Goal: Task Accomplishment & Management: Use online tool/utility

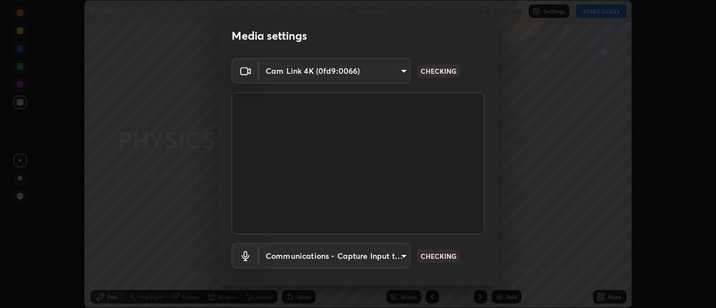
scroll to position [59, 0]
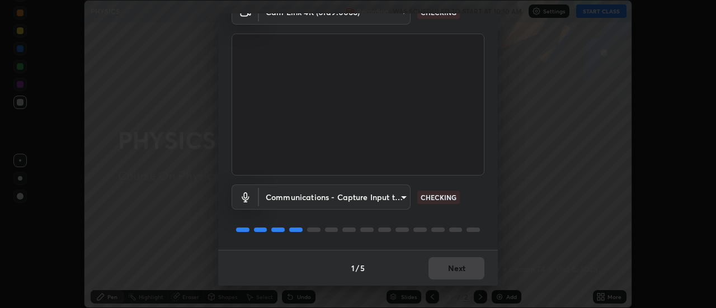
click at [464, 273] on div "1 / 5 Next" at bounding box center [358, 268] width 280 height 36
click at [457, 271] on div "1 / 5 Next" at bounding box center [358, 268] width 280 height 36
click at [454, 270] on div "1 / 5 Next" at bounding box center [358, 268] width 280 height 36
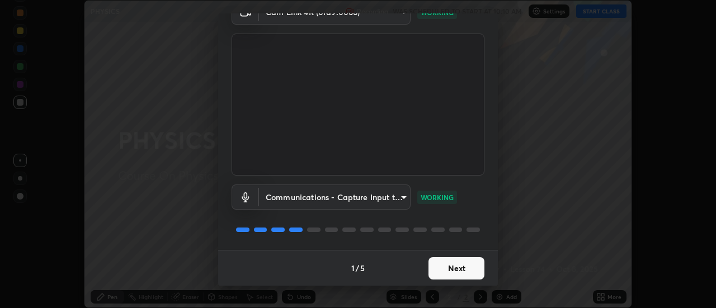
click at [453, 267] on button "Next" at bounding box center [457, 268] width 56 height 22
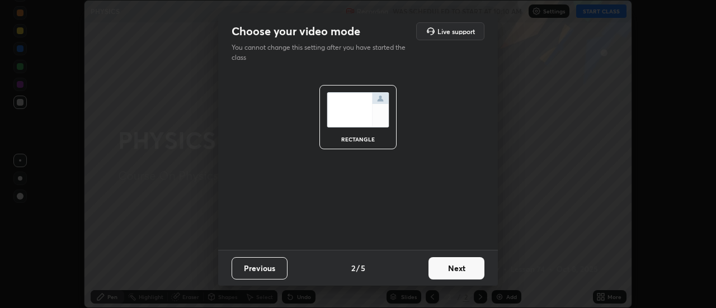
scroll to position [0, 0]
click at [457, 272] on button "Next" at bounding box center [457, 268] width 56 height 22
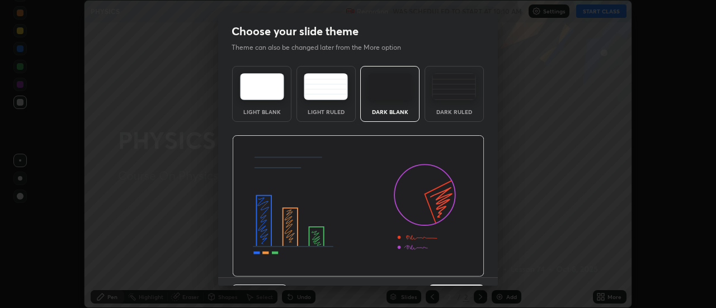
click at [454, 273] on img at bounding box center [358, 206] width 252 height 142
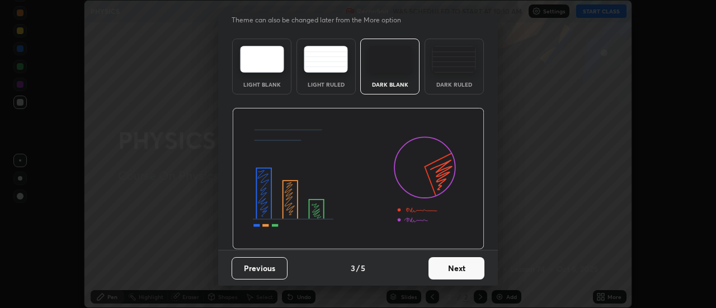
click at [447, 269] on button "Next" at bounding box center [457, 268] width 56 height 22
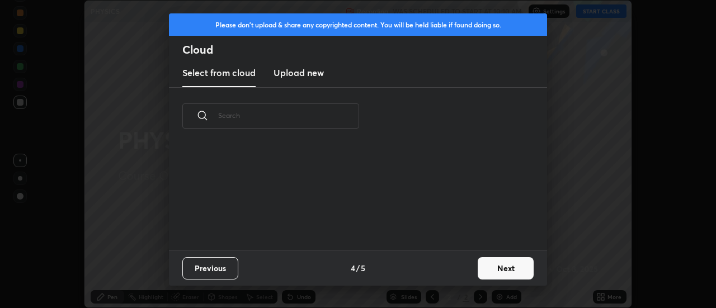
scroll to position [0, 0]
click at [488, 270] on button "Next" at bounding box center [506, 268] width 56 height 22
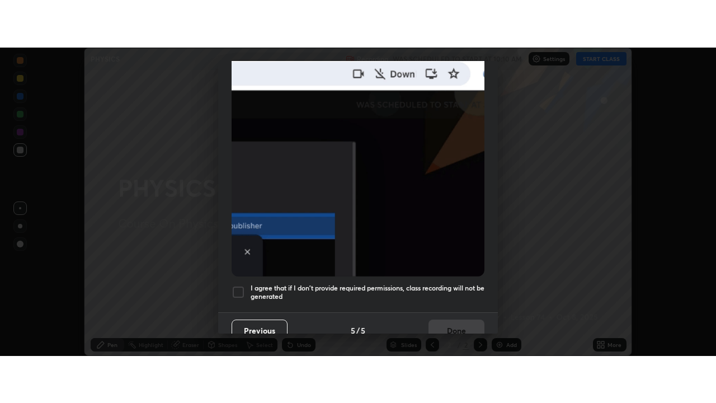
scroll to position [287, 0]
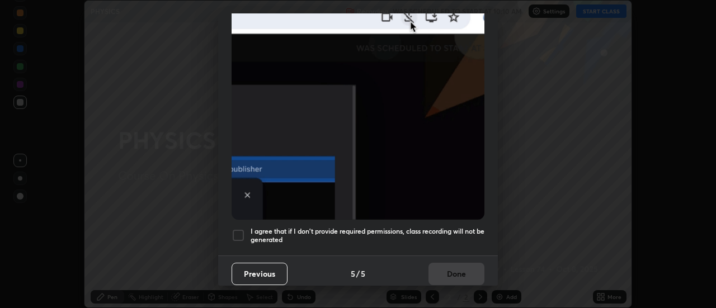
click at [237, 229] on div at bounding box center [238, 235] width 13 height 13
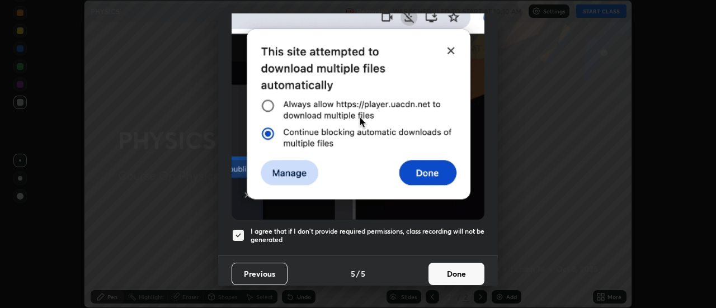
click at [445, 267] on button "Done" at bounding box center [457, 274] width 56 height 22
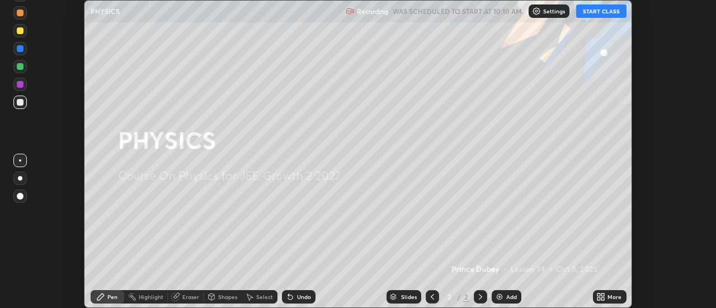
click at [606, 14] on button "START CLASS" at bounding box center [601, 10] width 50 height 13
click at [603, 295] on icon at bounding box center [603, 295] width 3 height 3
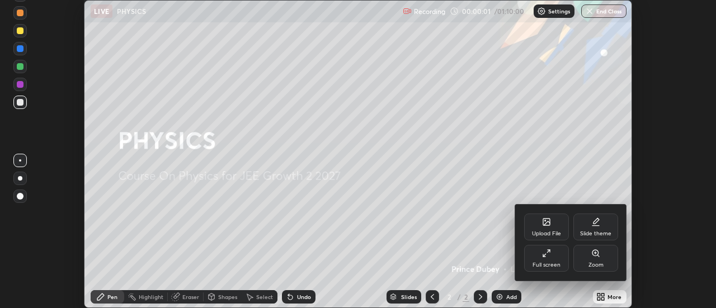
click at [555, 262] on div "Full screen" at bounding box center [547, 265] width 28 height 6
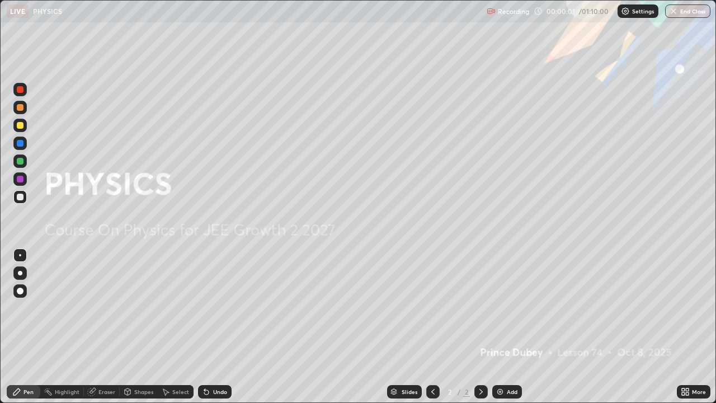
scroll to position [403, 716]
click at [509, 308] on div "Add" at bounding box center [512, 392] width 11 height 6
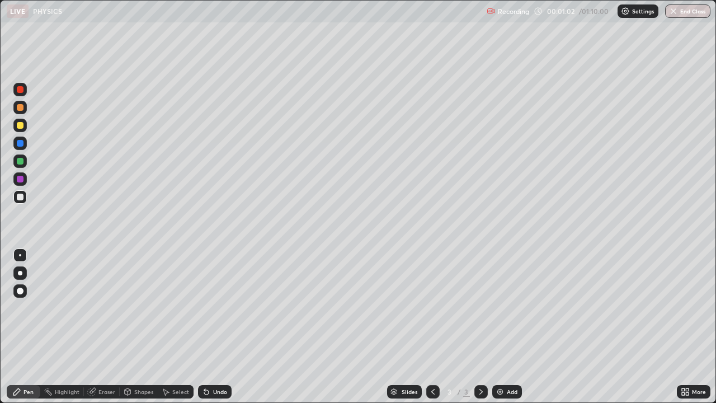
click at [21, 198] on div at bounding box center [20, 197] width 7 height 7
click at [18, 199] on div at bounding box center [20, 197] width 7 height 7
click at [213, 308] on div "Undo" at bounding box center [215, 391] width 34 height 13
click at [213, 308] on div "Undo" at bounding box center [220, 392] width 14 height 6
click at [146, 308] on div "Shapes" at bounding box center [143, 392] width 19 height 6
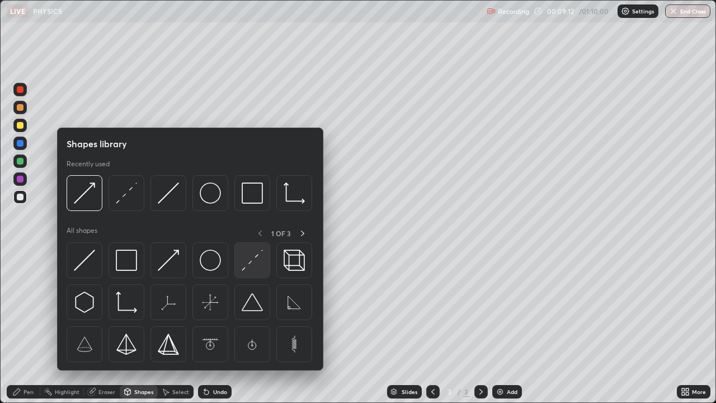
click at [250, 261] on img at bounding box center [252, 260] width 21 height 21
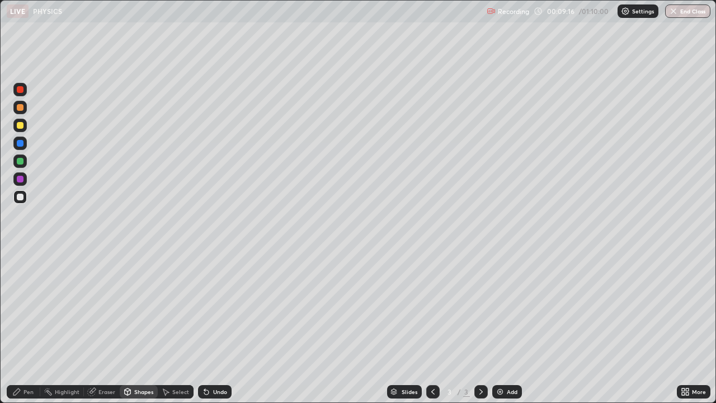
click at [24, 308] on div "Pen" at bounding box center [29, 392] width 10 height 6
click at [20, 255] on div at bounding box center [20, 255] width 2 height 2
click at [18, 199] on div at bounding box center [20, 197] width 7 height 7
click at [20, 255] on div at bounding box center [20, 255] width 2 height 2
click at [19, 200] on div at bounding box center [20, 197] width 7 height 7
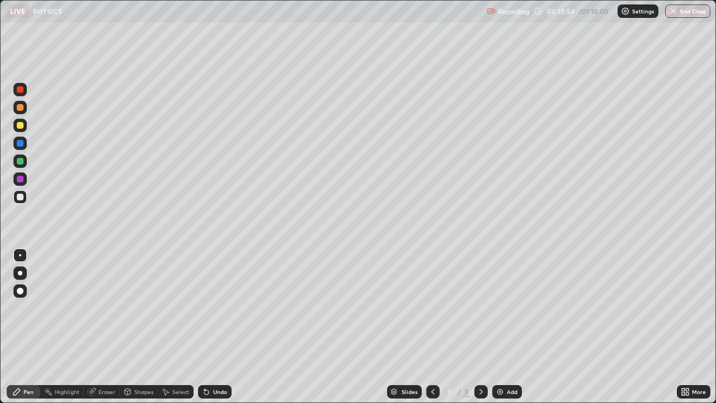
click at [20, 200] on div at bounding box center [20, 197] width 7 height 7
click at [22, 197] on div at bounding box center [20, 197] width 7 height 7
click at [144, 308] on div "Shapes" at bounding box center [143, 392] width 19 height 6
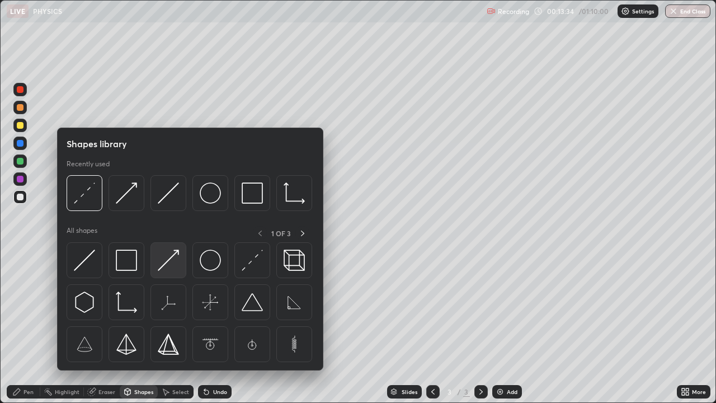
click at [167, 264] on img at bounding box center [168, 260] width 21 height 21
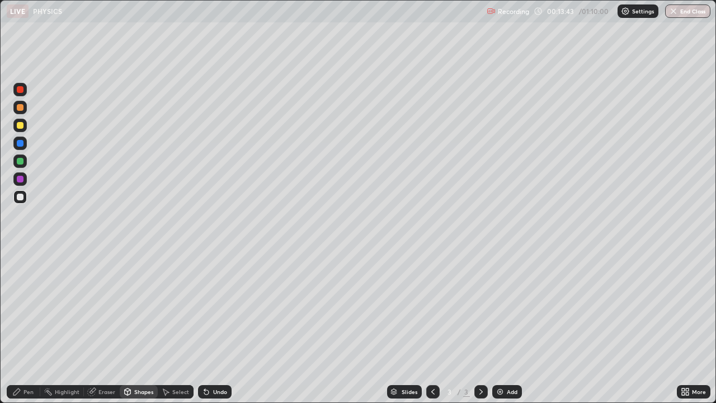
click at [26, 308] on div "Pen" at bounding box center [29, 392] width 10 height 6
click at [149, 308] on div "Shapes" at bounding box center [143, 392] width 19 height 6
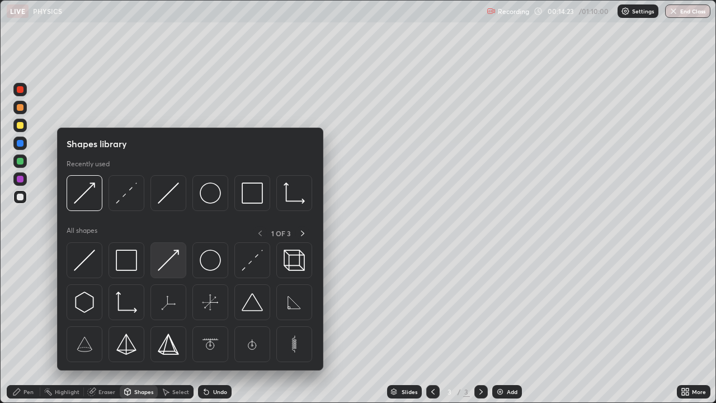
click at [173, 259] on img at bounding box center [168, 260] width 21 height 21
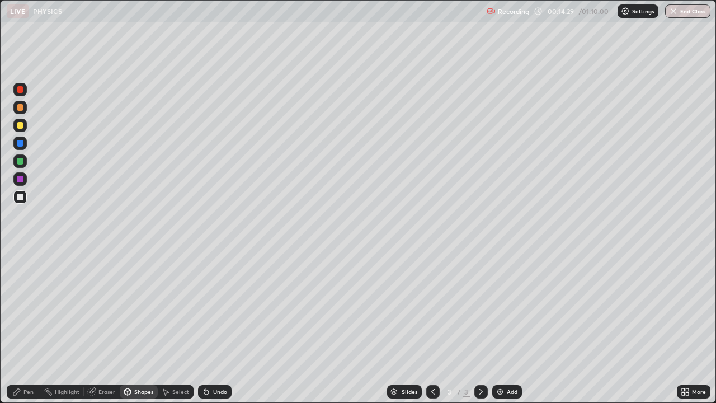
click at [26, 308] on div "Pen" at bounding box center [24, 391] width 34 height 13
click at [20, 144] on div at bounding box center [20, 143] width 7 height 7
click at [22, 145] on div at bounding box center [20, 143] width 7 height 7
click at [142, 308] on div "Shapes" at bounding box center [143, 392] width 19 height 6
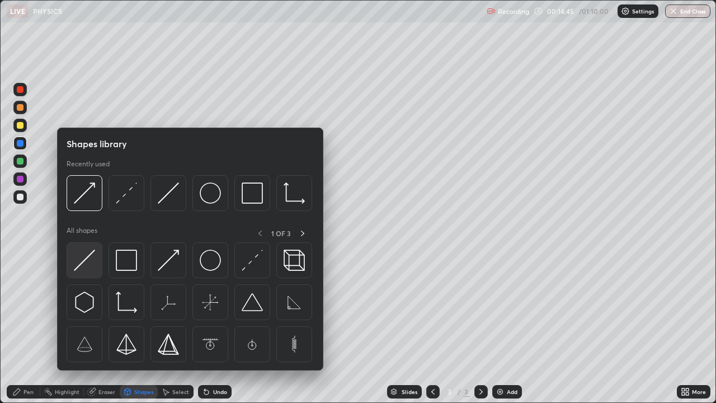
click at [87, 264] on img at bounding box center [84, 260] width 21 height 21
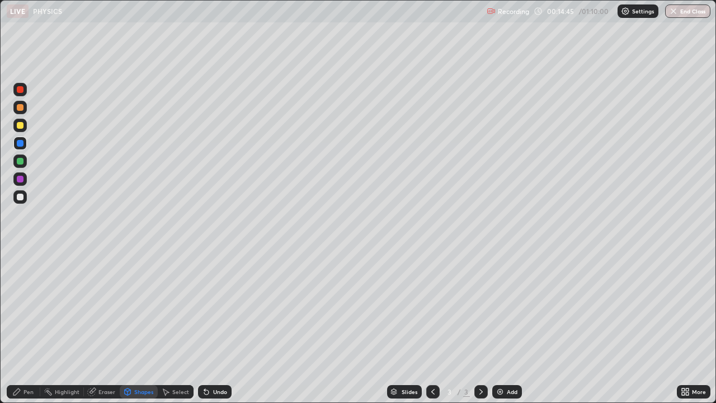
click at [20, 198] on div at bounding box center [20, 197] width 7 height 7
click at [24, 308] on div "Pen" at bounding box center [29, 392] width 10 height 6
click at [23, 144] on div at bounding box center [20, 143] width 7 height 7
click at [20, 256] on div at bounding box center [20, 255] width 2 height 2
click at [19, 199] on div at bounding box center [20, 197] width 7 height 7
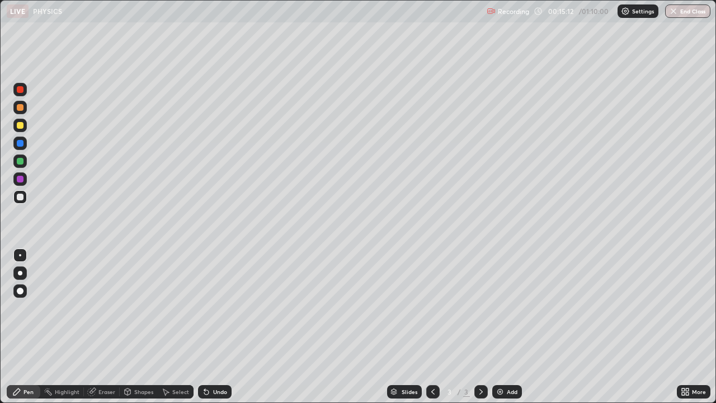
click at [136, 308] on div "Shapes" at bounding box center [143, 392] width 19 height 6
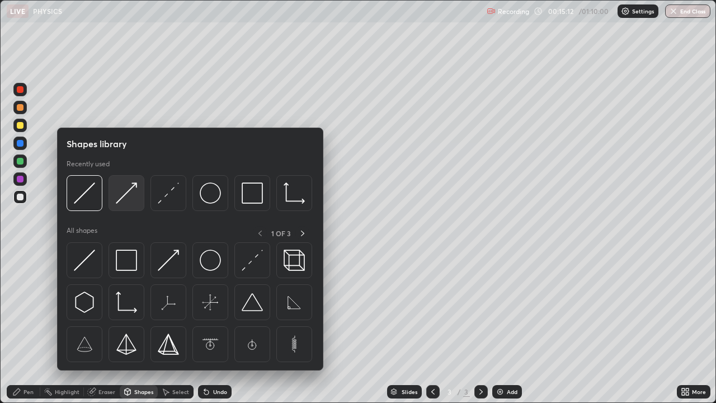
click at [130, 202] on img at bounding box center [126, 192] width 21 height 21
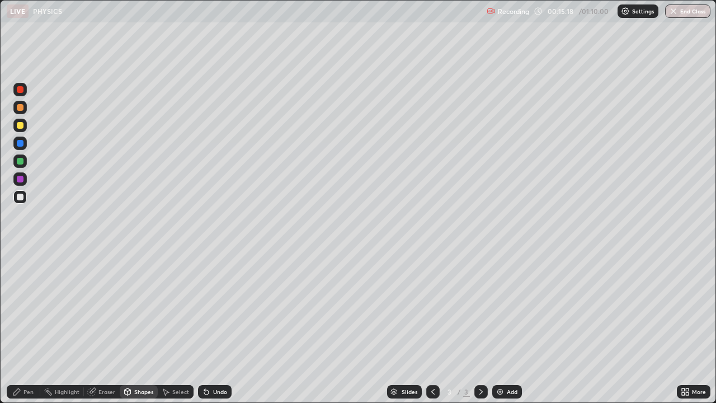
click at [35, 308] on div "Pen" at bounding box center [24, 391] width 34 height 13
click at [20, 255] on div at bounding box center [20, 255] width 2 height 2
click at [171, 308] on div "Select" at bounding box center [176, 391] width 36 height 13
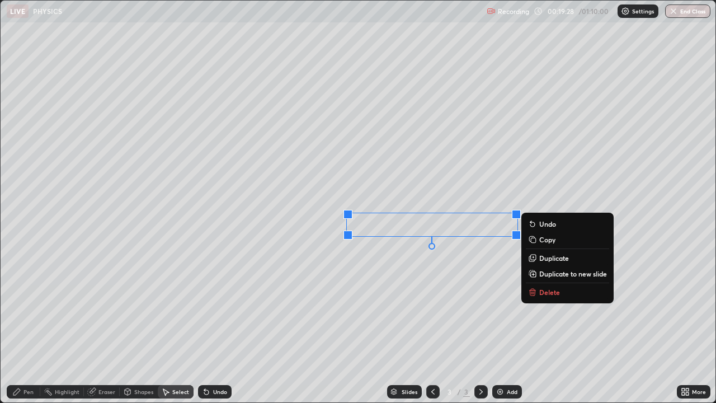
click at [29, 308] on div "Pen" at bounding box center [29, 392] width 10 height 6
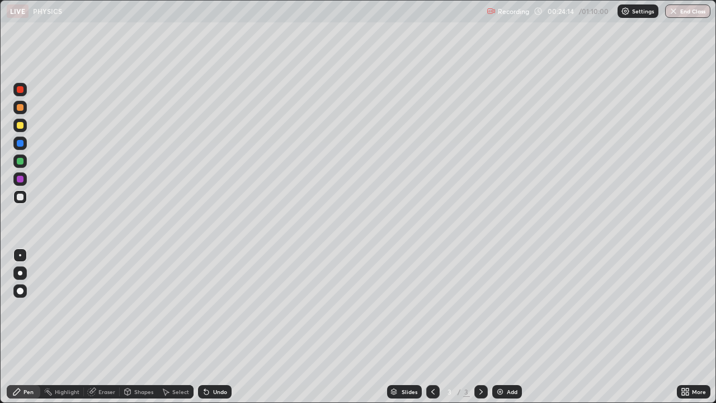
click at [17, 125] on div at bounding box center [20, 125] width 7 height 7
click at [17, 148] on div at bounding box center [19, 143] width 13 height 13
click at [21, 198] on div at bounding box center [20, 197] width 7 height 7
click at [217, 308] on div "Undo" at bounding box center [220, 392] width 14 height 6
click at [513, 308] on div "Add" at bounding box center [512, 392] width 11 height 6
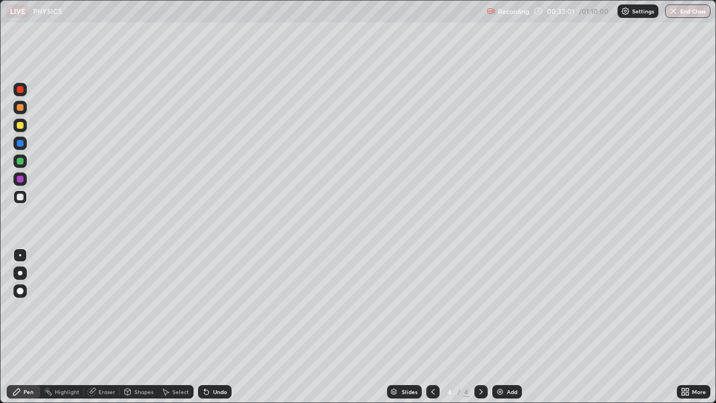
click at [18, 196] on div at bounding box center [20, 197] width 7 height 7
click at [432, 308] on icon at bounding box center [433, 391] width 9 height 9
click at [139, 308] on div "Shapes" at bounding box center [143, 392] width 19 height 6
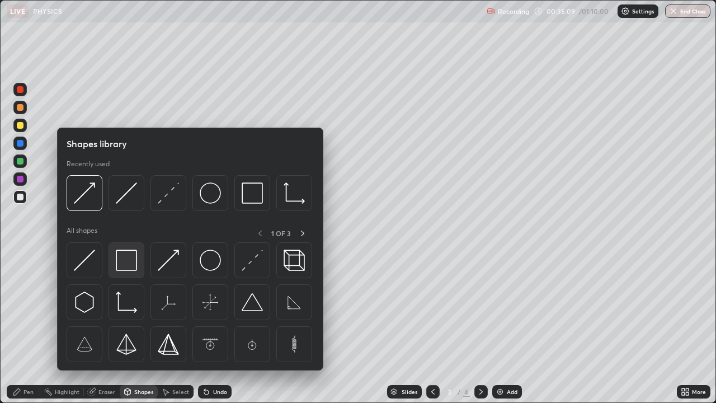
click at [129, 259] on img at bounding box center [126, 260] width 21 height 21
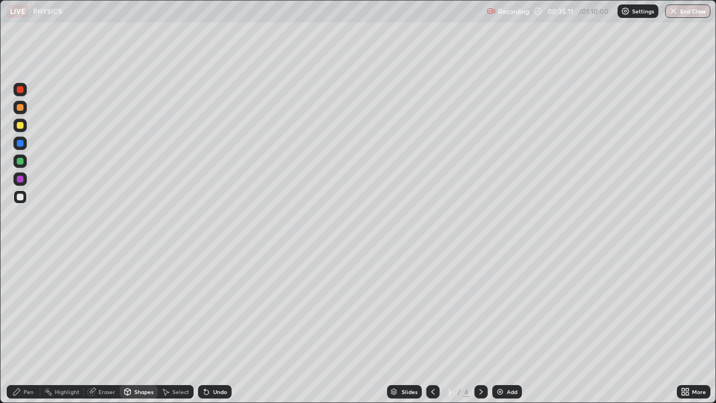
click at [19, 308] on icon at bounding box center [16, 391] width 9 height 9
click at [475, 308] on div at bounding box center [481, 391] width 13 height 13
click at [17, 128] on div at bounding box center [19, 125] width 13 height 13
click at [480, 308] on icon at bounding box center [481, 391] width 9 height 9
click at [426, 308] on div at bounding box center [432, 391] width 13 height 13
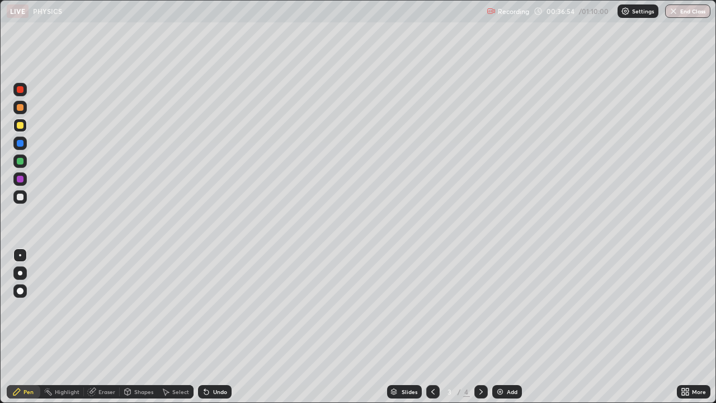
click at [479, 308] on icon at bounding box center [481, 391] width 9 height 9
click at [175, 308] on div "Select" at bounding box center [180, 392] width 17 height 6
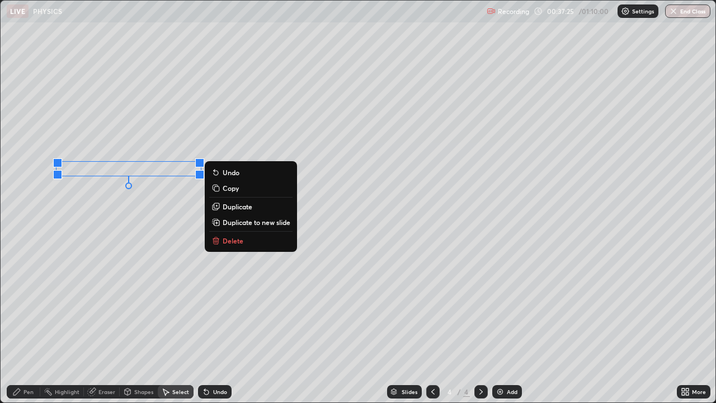
click at [23, 308] on div "Pen" at bounding box center [24, 391] width 34 height 13
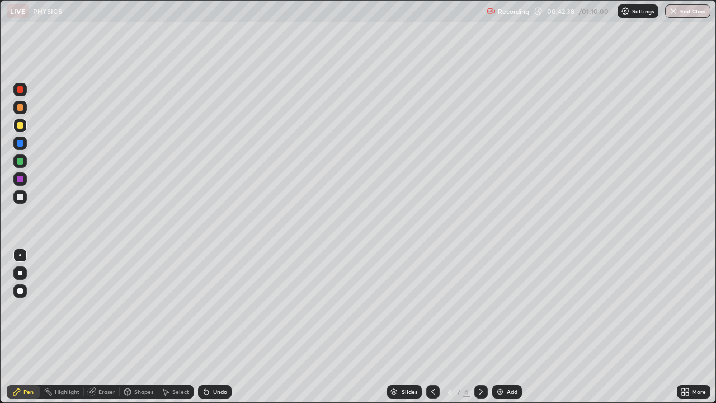
click at [431, 308] on icon at bounding box center [433, 391] width 9 height 9
click at [478, 308] on div at bounding box center [481, 391] width 13 height 13
click at [22, 197] on div at bounding box center [20, 197] width 7 height 7
click at [20, 255] on div at bounding box center [20, 255] width 2 height 2
click at [138, 308] on div "Shapes" at bounding box center [143, 392] width 19 height 6
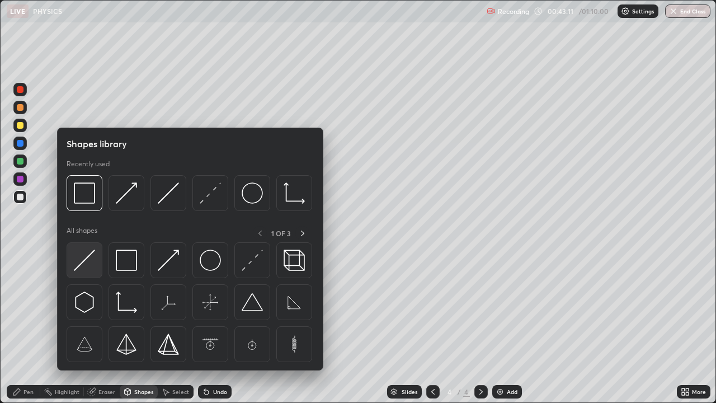
click at [86, 265] on img at bounding box center [84, 260] width 21 height 21
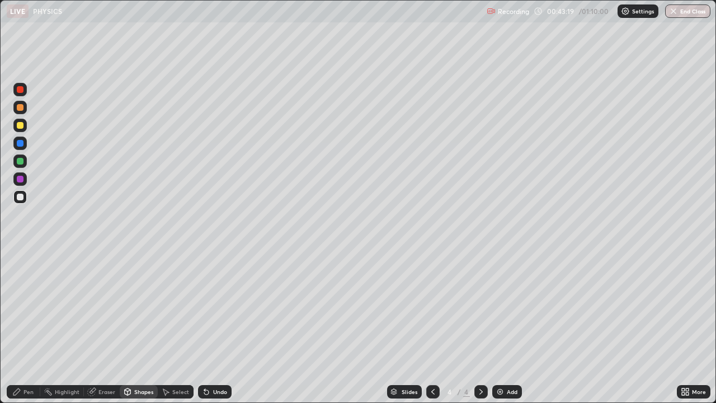
click at [149, 308] on div "Shapes" at bounding box center [143, 392] width 19 height 6
click at [18, 198] on div at bounding box center [20, 197] width 7 height 7
click at [144, 308] on div "Shapes" at bounding box center [143, 392] width 19 height 6
click at [222, 308] on div "Undo" at bounding box center [215, 391] width 34 height 13
click at [148, 308] on div "Shapes" at bounding box center [139, 391] width 38 height 13
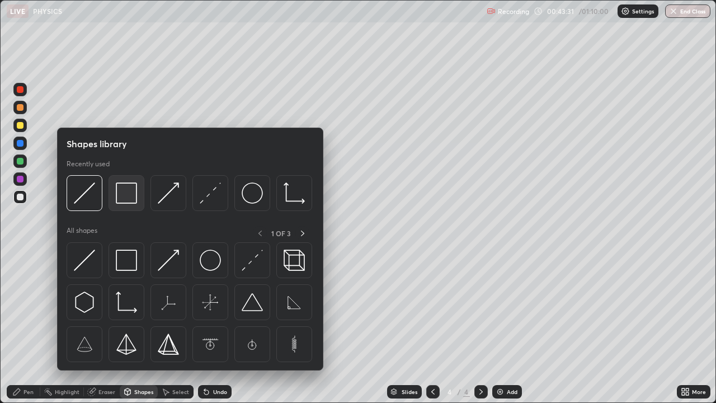
click at [132, 198] on img at bounding box center [126, 192] width 21 height 21
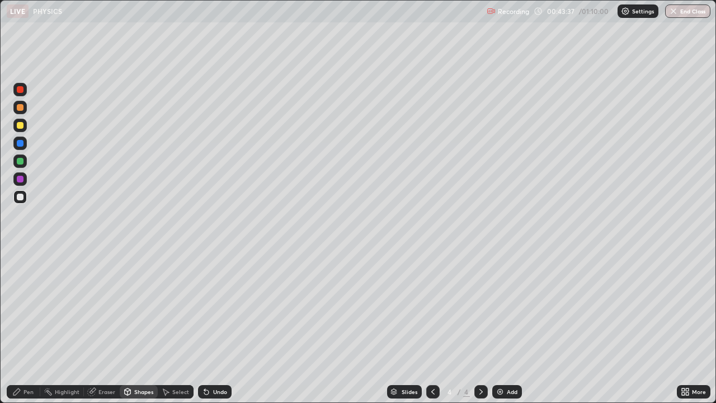
click at [142, 308] on div "Shapes" at bounding box center [143, 392] width 19 height 6
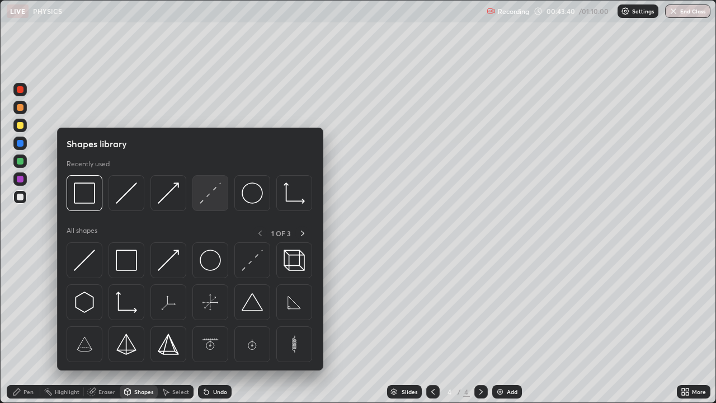
click at [209, 193] on img at bounding box center [210, 192] width 21 height 21
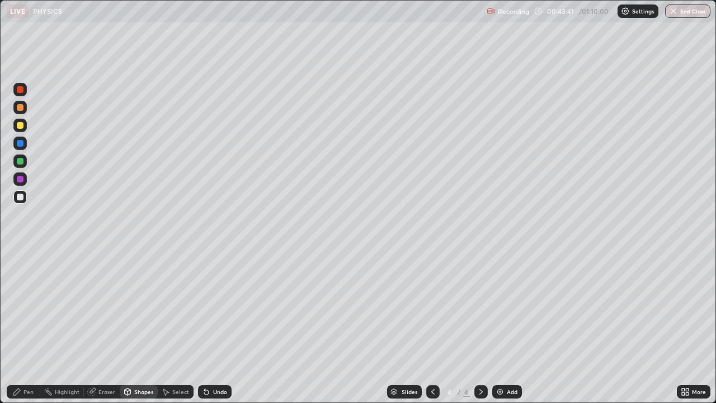
click at [18, 143] on div at bounding box center [20, 143] width 7 height 7
click at [143, 308] on div "Shapes" at bounding box center [139, 391] width 38 height 13
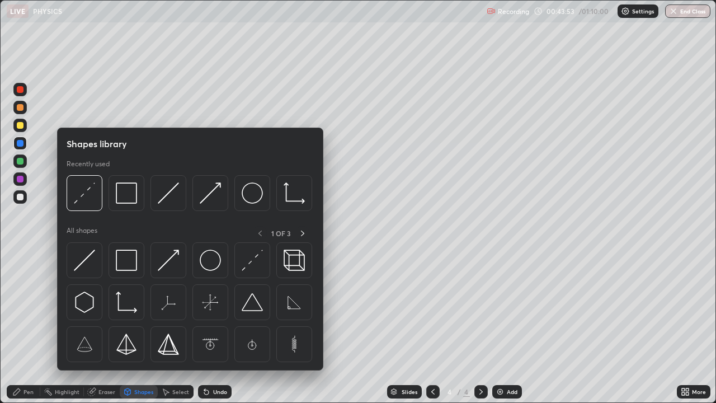
click at [30, 308] on div "Pen" at bounding box center [24, 391] width 34 height 13
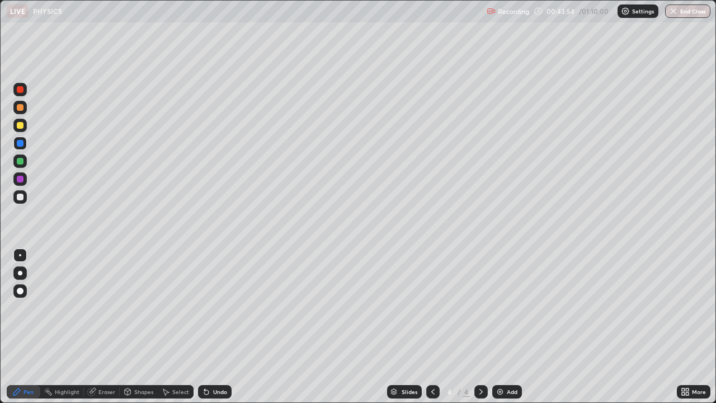
click at [21, 199] on div at bounding box center [20, 197] width 7 height 7
click at [135, 308] on div "Shapes" at bounding box center [143, 392] width 19 height 6
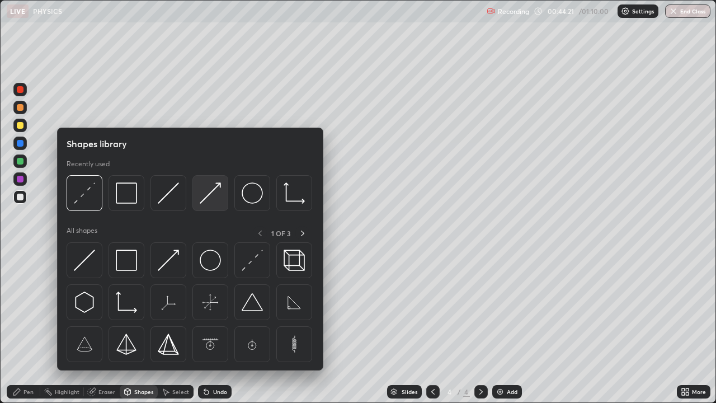
click at [212, 199] on img at bounding box center [210, 192] width 21 height 21
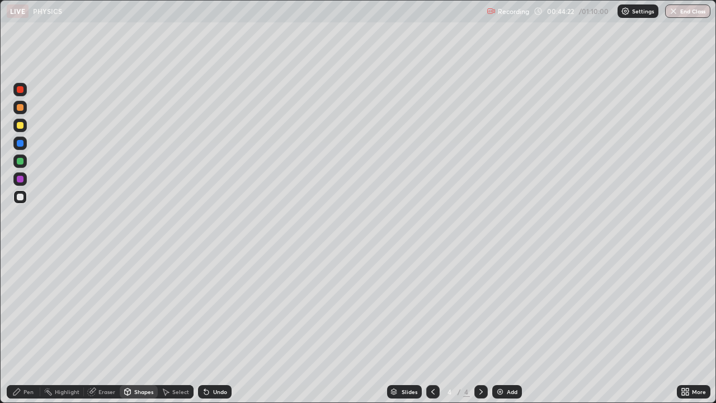
click at [20, 198] on div at bounding box center [20, 197] width 7 height 7
click at [30, 308] on div "Pen" at bounding box center [29, 392] width 10 height 6
click at [20, 255] on div at bounding box center [20, 255] width 2 height 2
click at [130, 308] on icon at bounding box center [128, 391] width 6 height 7
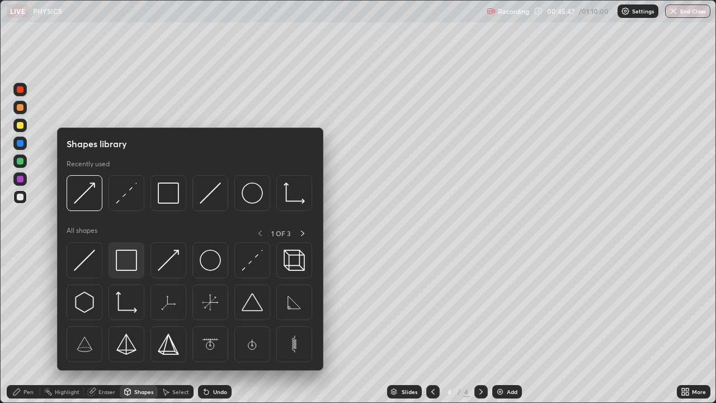
click at [125, 260] on img at bounding box center [126, 260] width 21 height 21
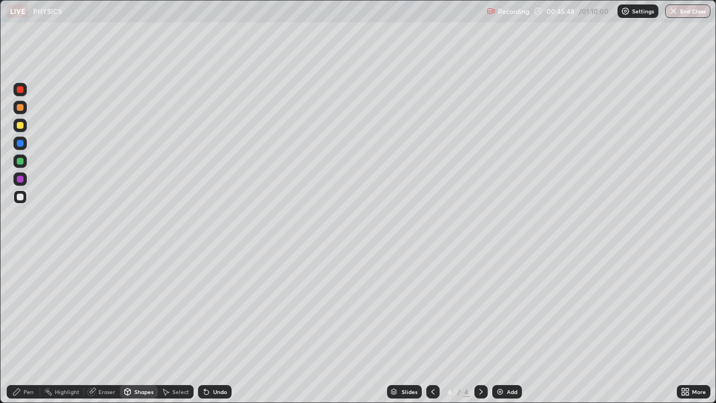
click at [18, 200] on div at bounding box center [20, 197] width 7 height 7
click at [105, 308] on div "Eraser" at bounding box center [106, 392] width 17 height 6
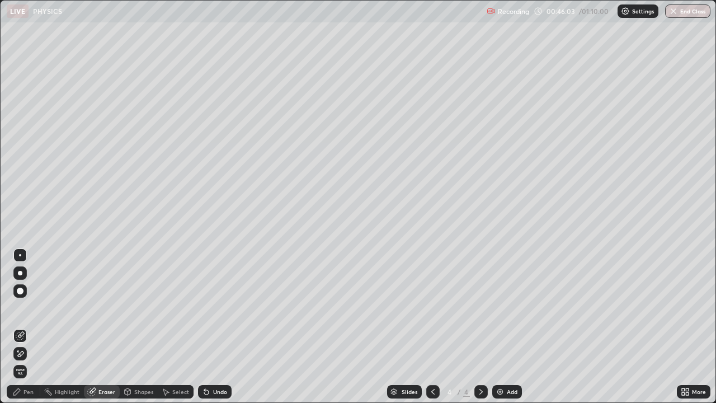
click at [172, 308] on div "Select" at bounding box center [176, 391] width 36 height 13
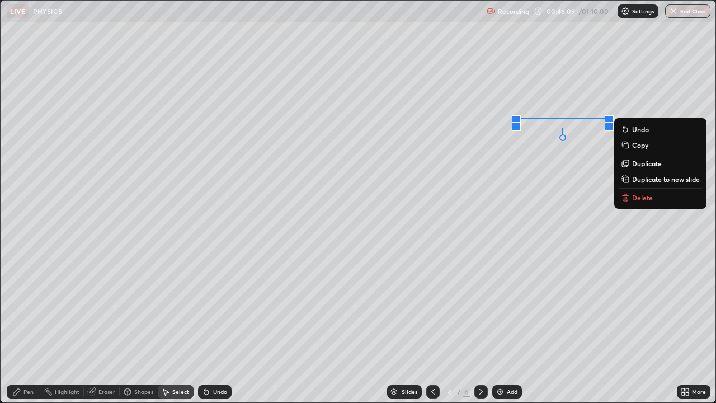
click at [552, 164] on div "0 ° Undo Copy Duplicate Duplicate to new slide Delete" at bounding box center [358, 202] width 715 height 402
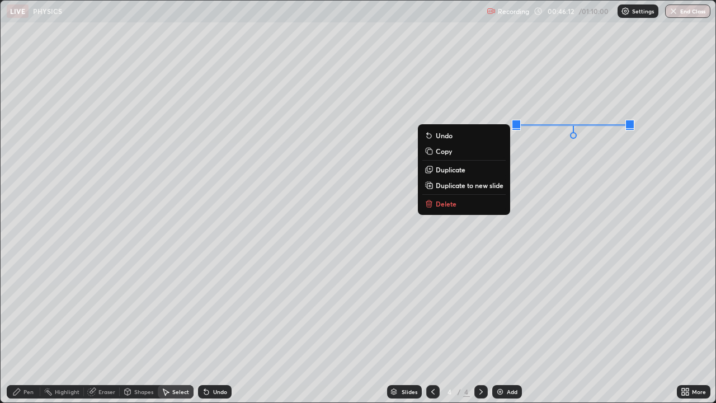
click at [589, 172] on div "0 ° Undo Copy Duplicate Duplicate to new slide Delete" at bounding box center [358, 202] width 715 height 402
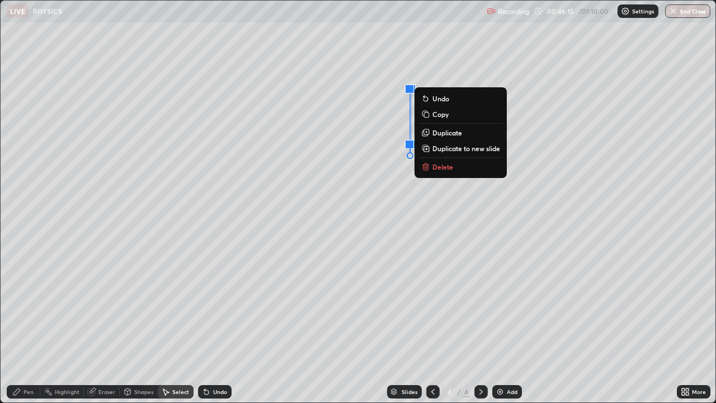
click at [440, 168] on p "Delete" at bounding box center [443, 166] width 21 height 9
click at [443, 166] on p "Delete" at bounding box center [442, 166] width 21 height 9
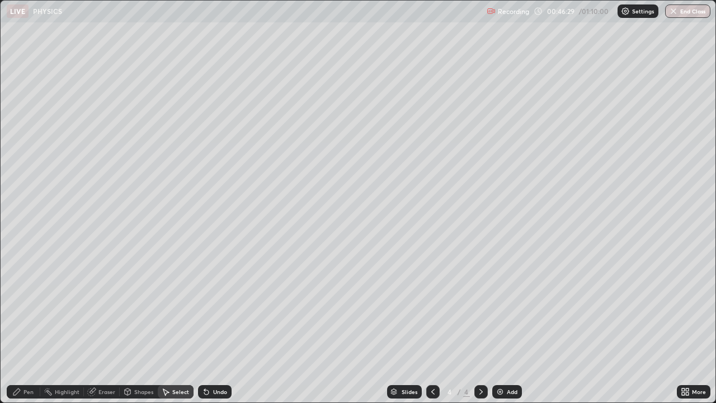
click at [21, 308] on icon at bounding box center [16, 391] width 9 height 9
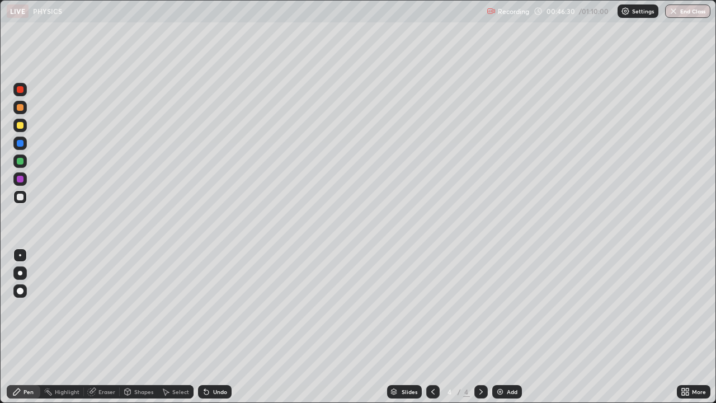
click at [20, 255] on div at bounding box center [20, 255] width 2 height 2
click at [20, 198] on div at bounding box center [20, 197] width 7 height 7
click at [21, 196] on div at bounding box center [20, 197] width 7 height 7
click at [220, 308] on div "Undo" at bounding box center [215, 391] width 34 height 13
click at [219, 308] on div "Undo" at bounding box center [220, 392] width 14 height 6
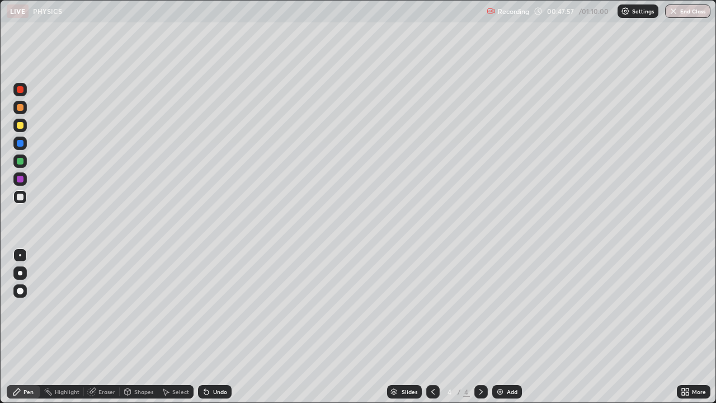
click at [217, 308] on div "Undo" at bounding box center [215, 391] width 34 height 13
click at [25, 308] on div "Pen" at bounding box center [29, 392] width 10 height 6
click at [213, 308] on div "Undo" at bounding box center [220, 392] width 14 height 6
click at [211, 308] on div "Undo" at bounding box center [215, 391] width 34 height 13
click at [209, 308] on icon at bounding box center [206, 391] width 9 height 9
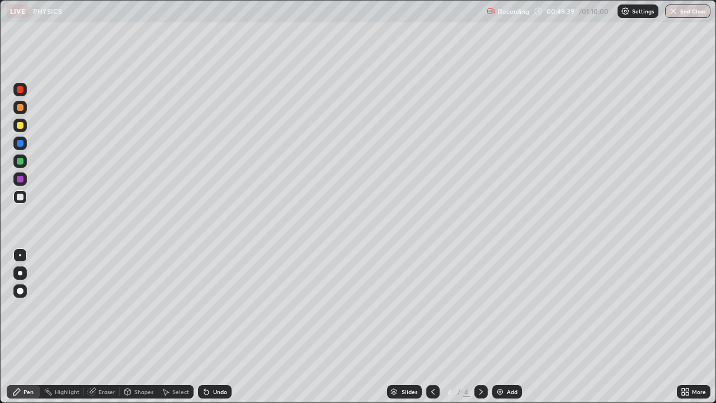
click at [209, 308] on icon at bounding box center [206, 391] width 9 height 9
click at [20, 164] on div at bounding box center [20, 161] width 7 height 7
click at [137, 308] on div "Shapes" at bounding box center [143, 392] width 19 height 6
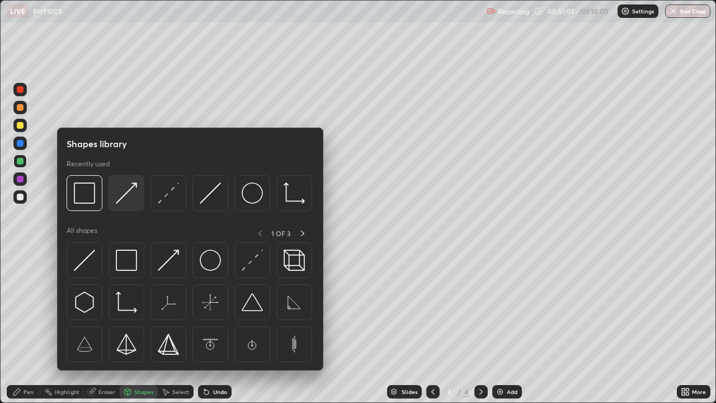
click at [130, 193] on img at bounding box center [126, 192] width 21 height 21
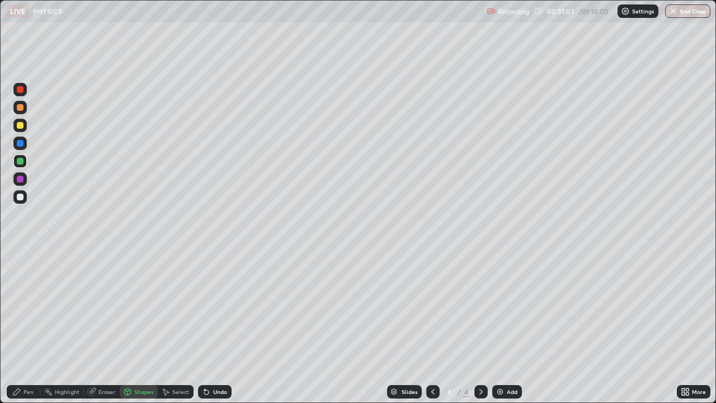
click at [21, 124] on div at bounding box center [20, 125] width 7 height 7
click at [215, 308] on div "Undo" at bounding box center [215, 391] width 34 height 13
click at [211, 308] on div "Undo" at bounding box center [215, 391] width 34 height 13
click at [22, 308] on div "Pen" at bounding box center [24, 391] width 34 height 13
click at [513, 308] on div "Add" at bounding box center [512, 392] width 11 height 6
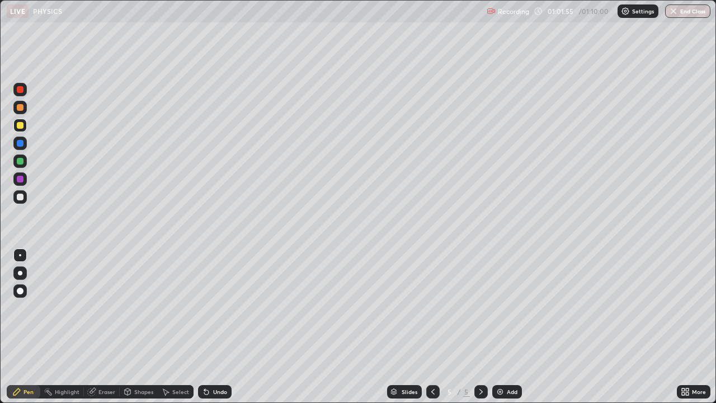
click at [21, 197] on div at bounding box center [20, 197] width 7 height 7
click at [145, 308] on div "Shapes" at bounding box center [143, 392] width 19 height 6
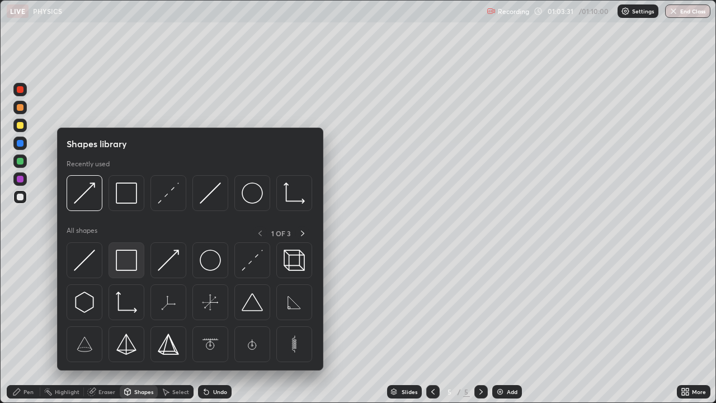
click at [128, 264] on img at bounding box center [126, 260] width 21 height 21
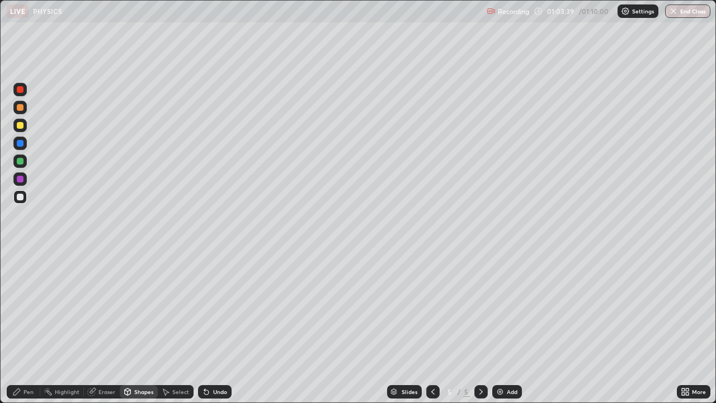
click at [25, 308] on div "Pen" at bounding box center [24, 391] width 34 height 13
click at [178, 308] on div "Select" at bounding box center [180, 392] width 17 height 6
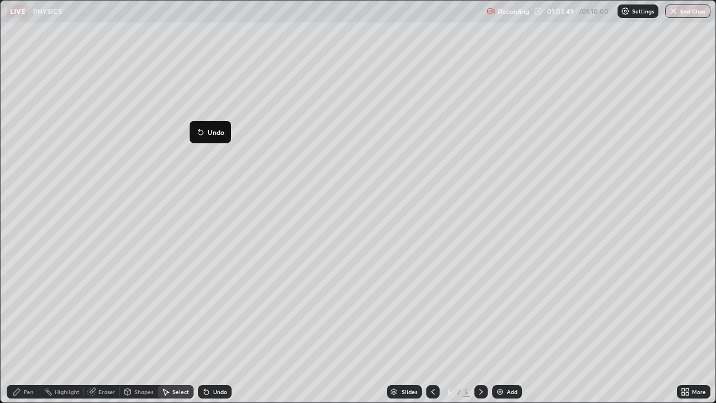
click at [163, 254] on div "0 ° Undo Copy Duplicate Duplicate to new slide Delete" at bounding box center [358, 202] width 715 height 402
click at [135, 308] on div "Shapes" at bounding box center [143, 392] width 19 height 6
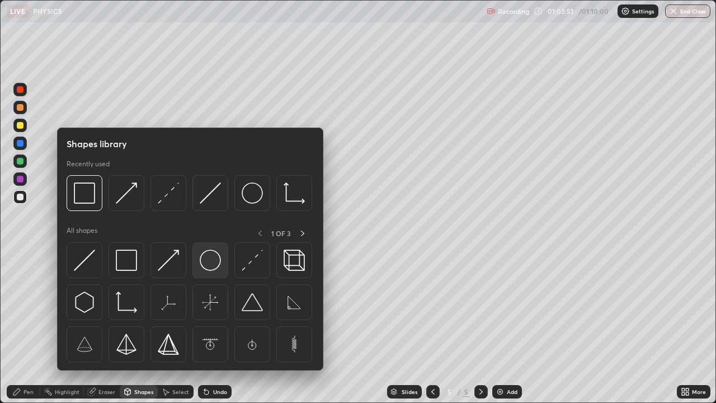
click at [209, 259] on img at bounding box center [210, 260] width 21 height 21
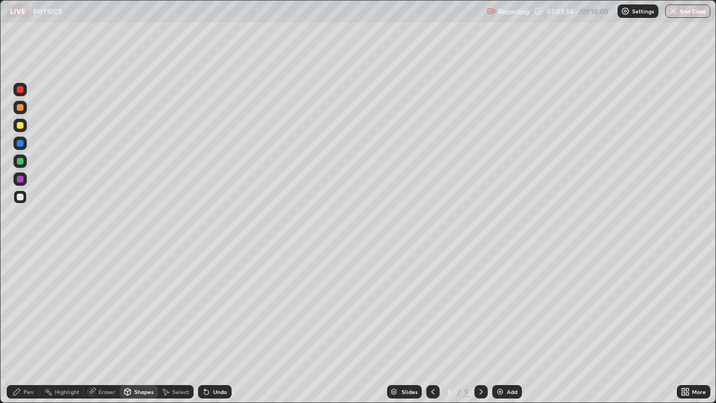
click at [176, 308] on div "Select" at bounding box center [180, 392] width 17 height 6
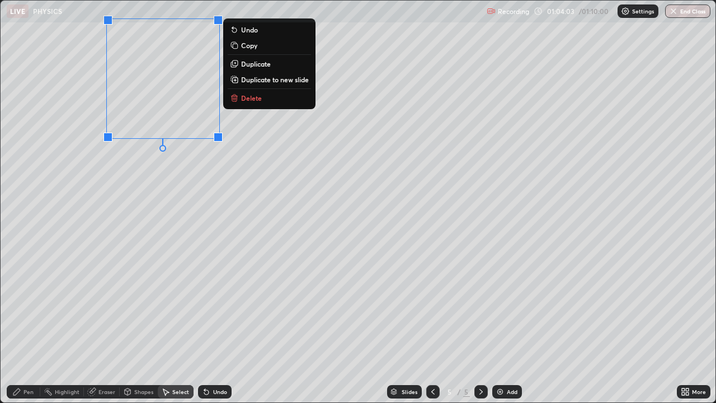
click at [155, 250] on div "0 ° Undo Copy Duplicate Duplicate to new slide Delete" at bounding box center [358, 202] width 715 height 402
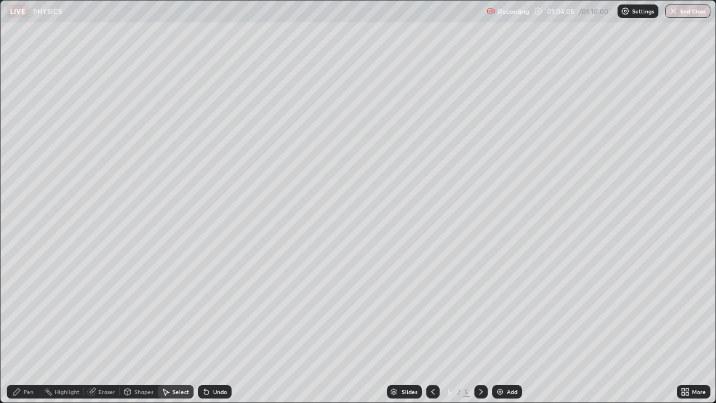
click at [101, 308] on div "Eraser" at bounding box center [106, 392] width 17 height 6
click at [144, 308] on div "Shapes" at bounding box center [143, 392] width 19 height 6
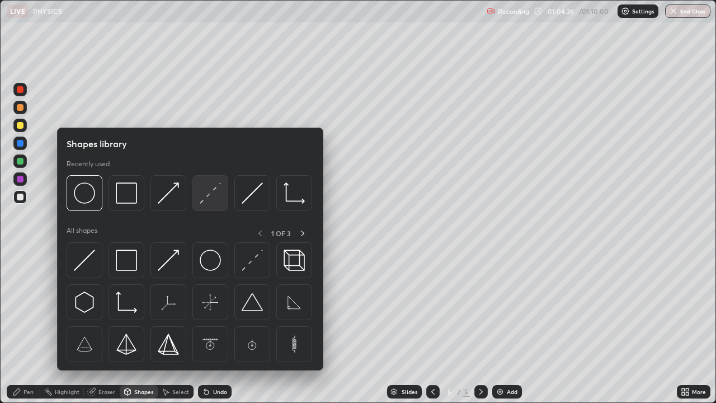
click at [212, 195] on img at bounding box center [210, 192] width 21 height 21
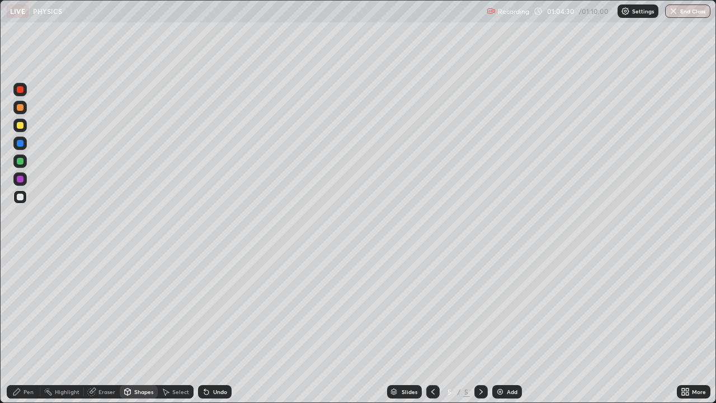
click at [175, 308] on div "Select" at bounding box center [180, 392] width 17 height 6
click at [140, 308] on div "Shapes" at bounding box center [143, 392] width 19 height 6
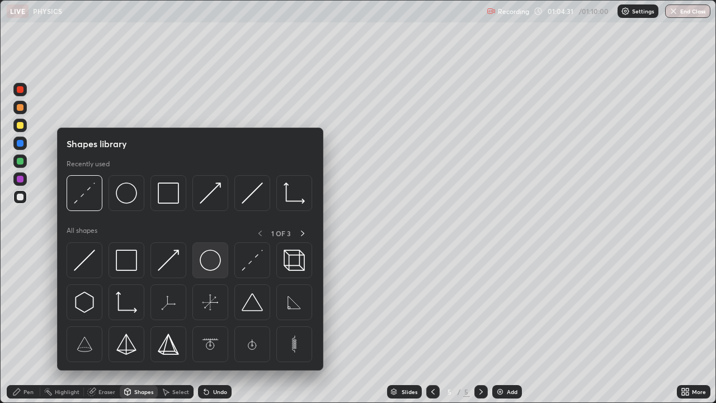
click at [212, 263] on img at bounding box center [210, 260] width 21 height 21
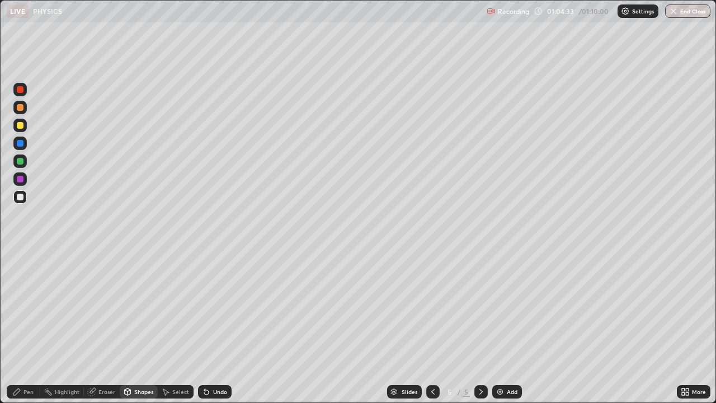
click at [180, 308] on div "Select" at bounding box center [180, 392] width 17 height 6
click at [126, 208] on div "0 ° Undo Copy Duplicate Duplicate to new slide Delete" at bounding box center [358, 202] width 715 height 402
click at [147, 308] on div "Shapes" at bounding box center [143, 392] width 19 height 6
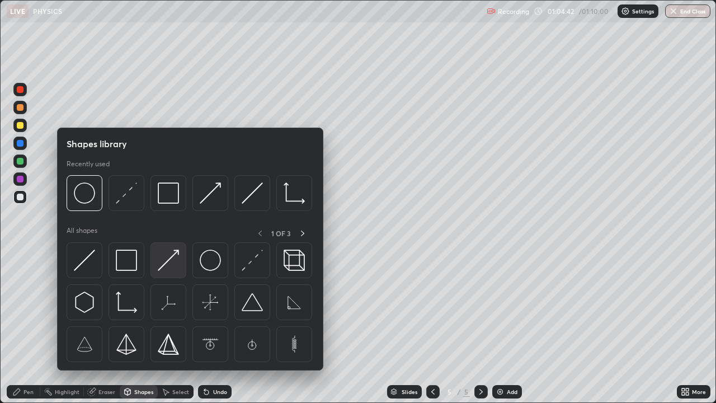
click at [167, 261] on img at bounding box center [168, 260] width 21 height 21
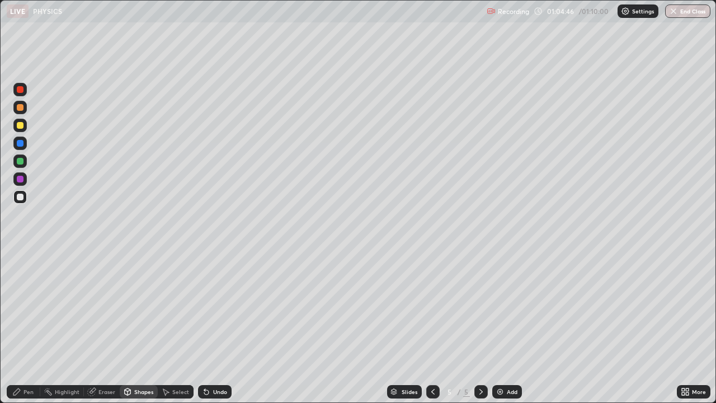
click at [25, 308] on div "Pen" at bounding box center [29, 392] width 10 height 6
click at [20, 255] on div at bounding box center [20, 255] width 2 height 2
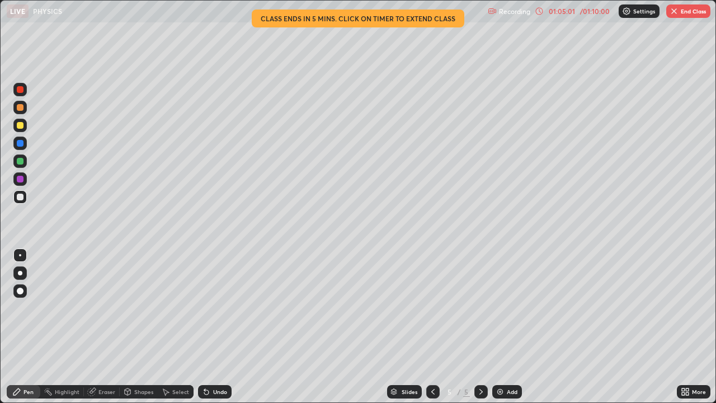
click at [143, 308] on div "Shapes" at bounding box center [143, 392] width 19 height 6
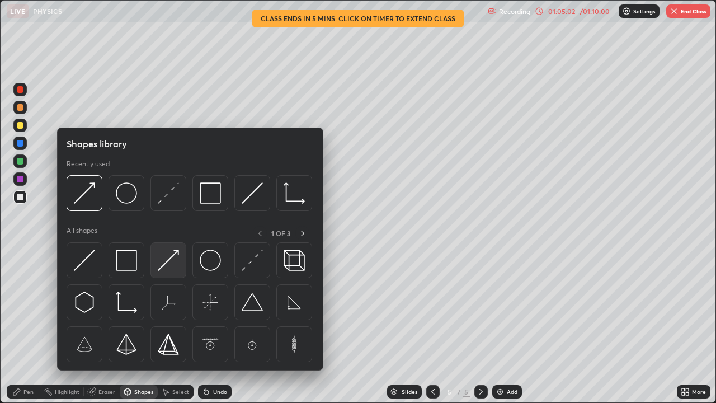
click at [167, 267] on img at bounding box center [168, 260] width 21 height 21
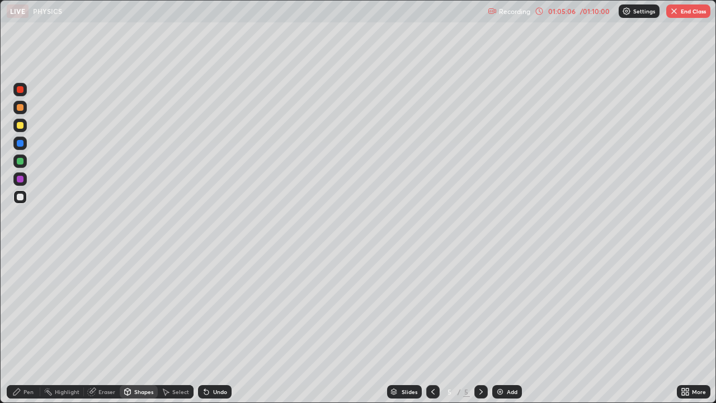
click at [25, 308] on div "Pen" at bounding box center [29, 392] width 10 height 6
click at [203, 308] on icon at bounding box center [206, 391] width 9 height 9
click at [175, 308] on div "Select" at bounding box center [180, 392] width 17 height 6
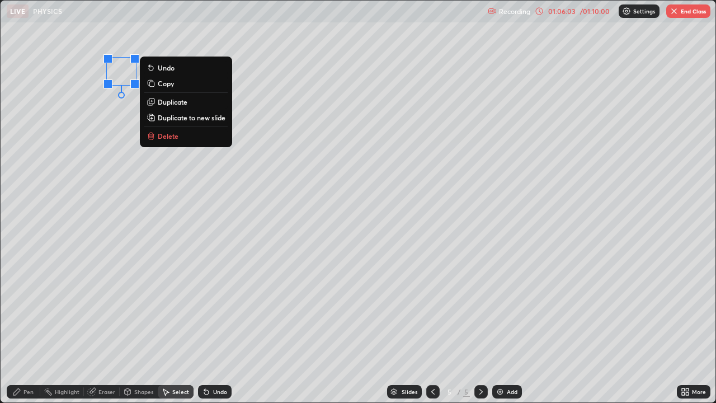
click at [168, 104] on p "Duplicate" at bounding box center [173, 101] width 30 height 9
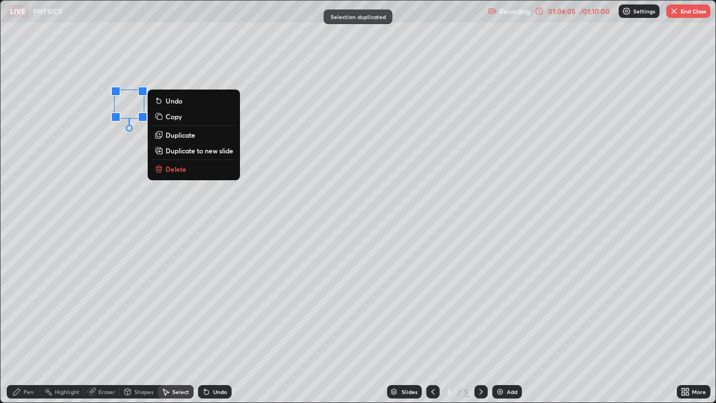
click at [138, 308] on div "Shapes" at bounding box center [143, 392] width 19 height 6
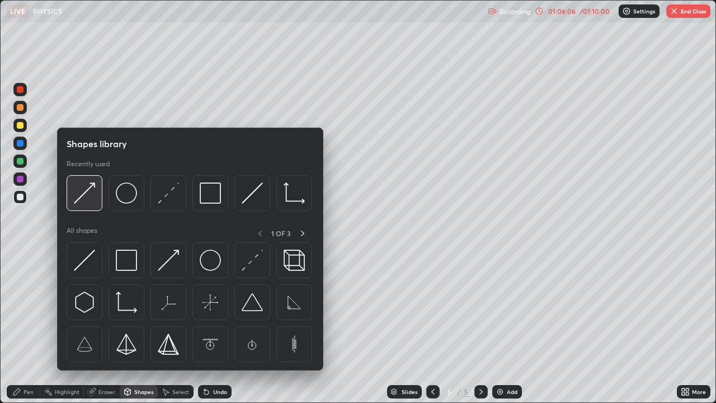
click at [85, 197] on img at bounding box center [84, 192] width 21 height 21
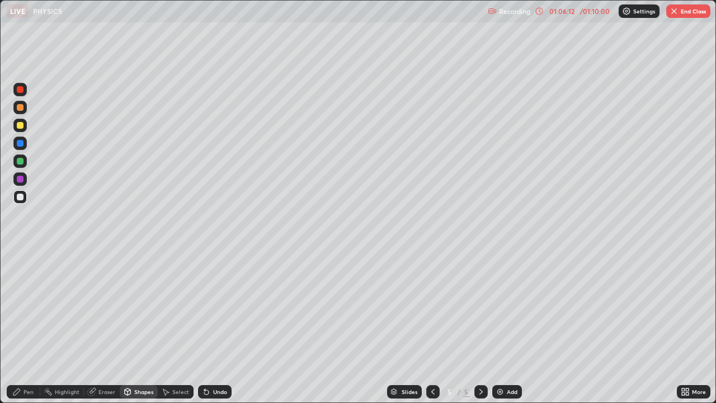
click at [17, 308] on icon at bounding box center [16, 391] width 9 height 9
click at [218, 308] on div "Undo" at bounding box center [215, 391] width 34 height 13
click at [102, 308] on div "Eraser" at bounding box center [106, 392] width 17 height 6
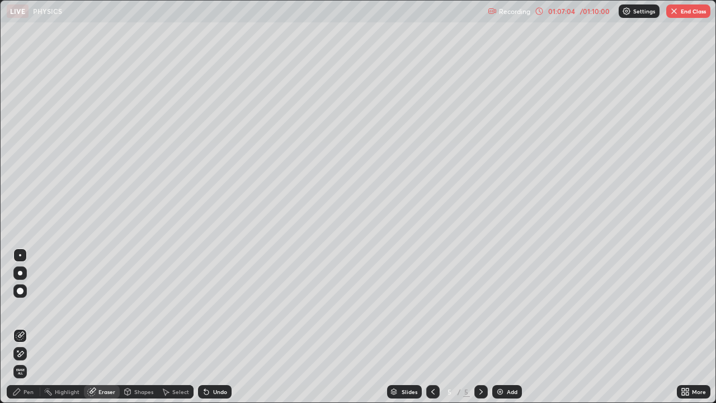
click at [16, 308] on icon at bounding box center [20, 354] width 9 height 10
click at [136, 308] on div "Shapes" at bounding box center [143, 392] width 19 height 6
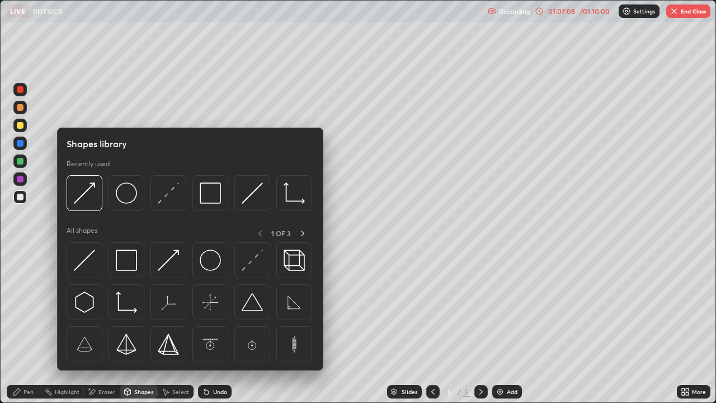
click at [173, 308] on div "Select" at bounding box center [180, 392] width 17 height 6
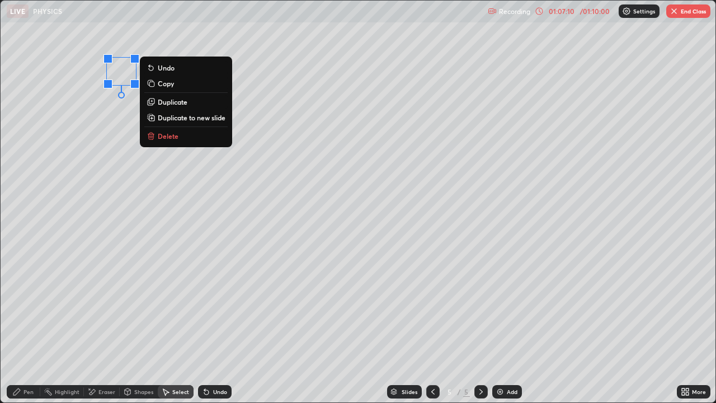
click at [168, 104] on p "Duplicate" at bounding box center [173, 101] width 30 height 9
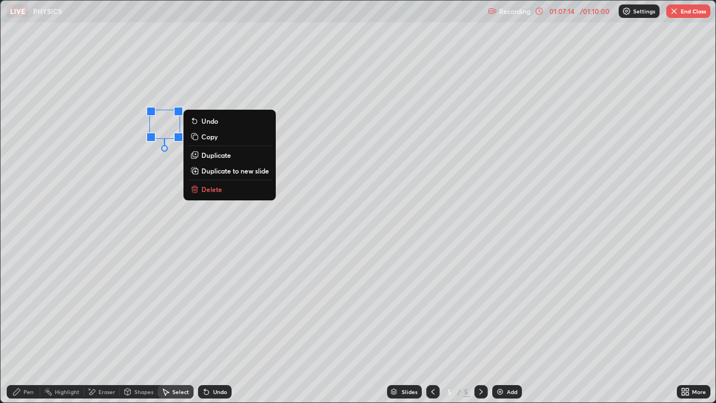
click at [130, 162] on div "0 ° Undo Copy Duplicate Duplicate to new slide Delete" at bounding box center [358, 202] width 715 height 402
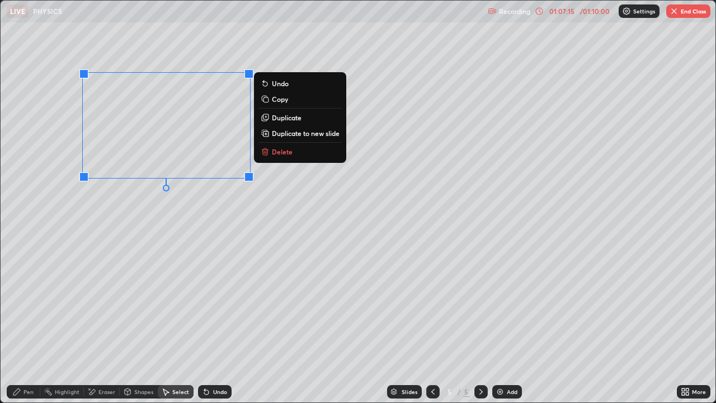
click at [137, 308] on div "Shapes" at bounding box center [143, 392] width 19 height 6
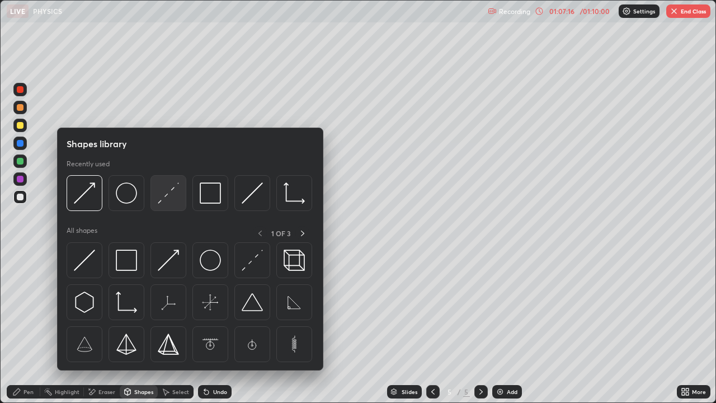
click at [163, 197] on img at bounding box center [168, 192] width 21 height 21
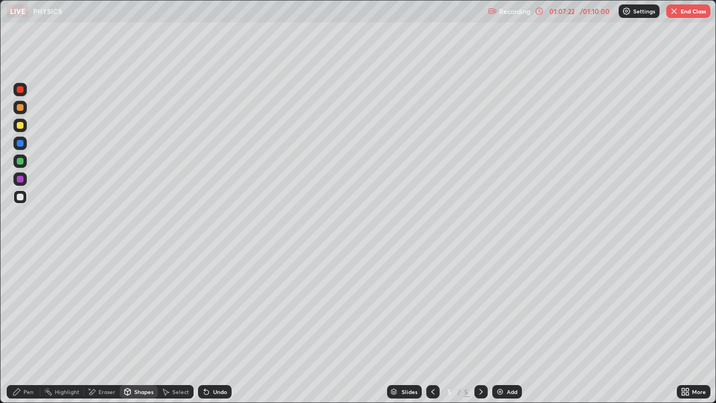
click at [136, 308] on div "Shapes" at bounding box center [143, 392] width 19 height 6
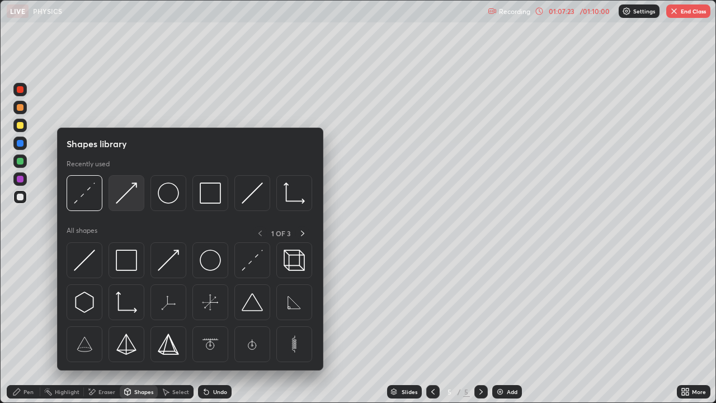
click at [126, 196] on img at bounding box center [126, 192] width 21 height 21
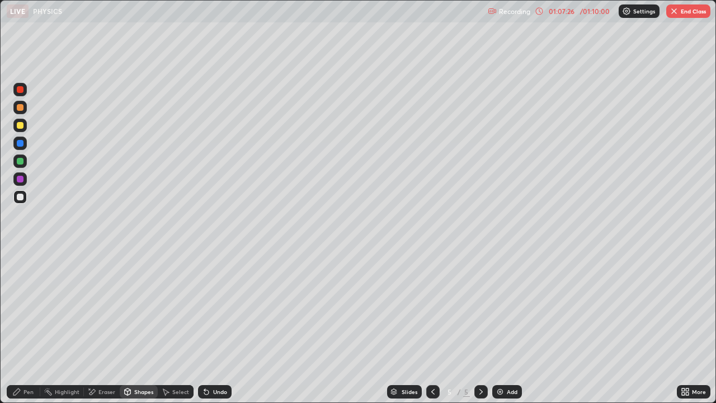
click at [20, 308] on icon at bounding box center [16, 391] width 9 height 9
click at [213, 308] on div "Undo" at bounding box center [220, 392] width 14 height 6
click at [214, 308] on div "Undo" at bounding box center [220, 392] width 14 height 6
click at [212, 308] on div "Undo" at bounding box center [215, 391] width 34 height 13
click at [17, 180] on div at bounding box center [20, 179] width 7 height 7
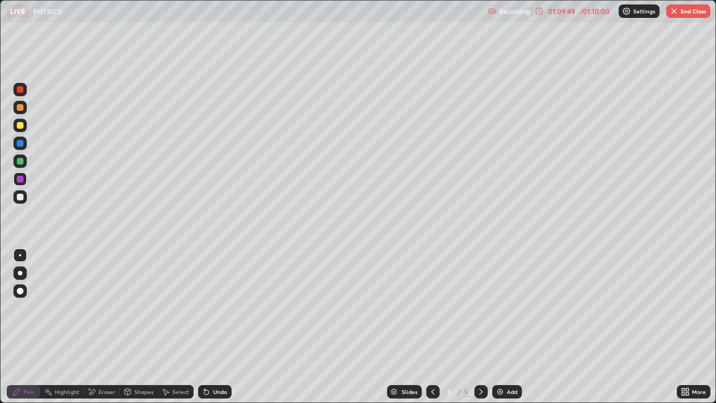
click at [162, 308] on div "Select" at bounding box center [176, 391] width 36 height 13
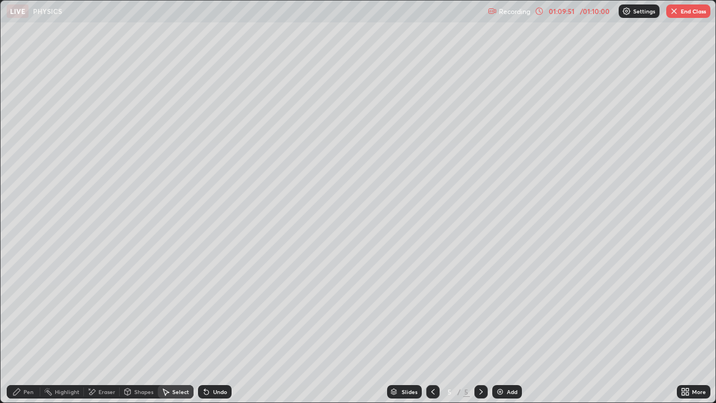
click at [24, 308] on div "Pen" at bounding box center [29, 392] width 10 height 6
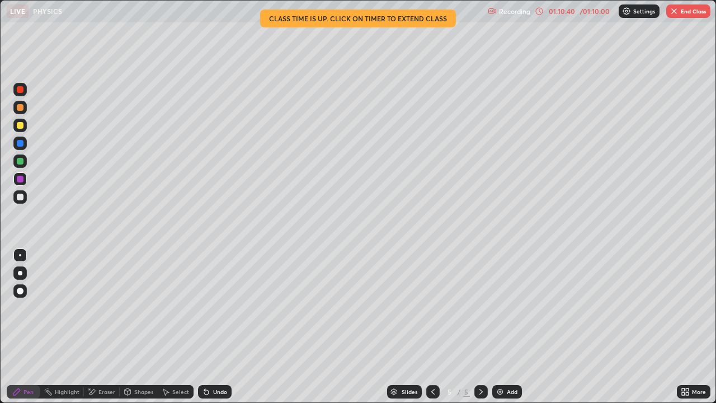
click at [691, 10] on button "End Class" at bounding box center [689, 10] width 44 height 13
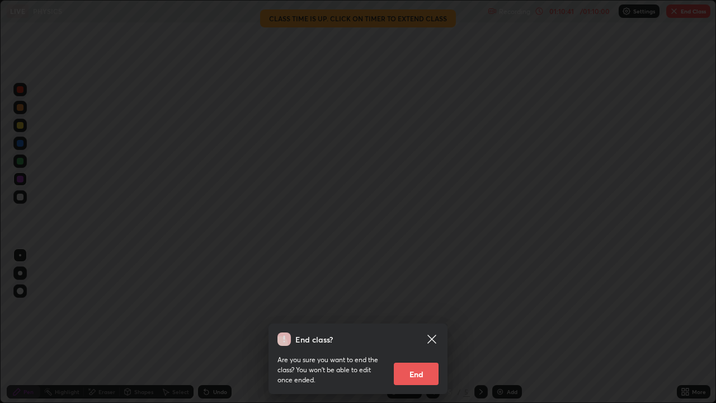
click at [430, 308] on button "End" at bounding box center [416, 374] width 45 height 22
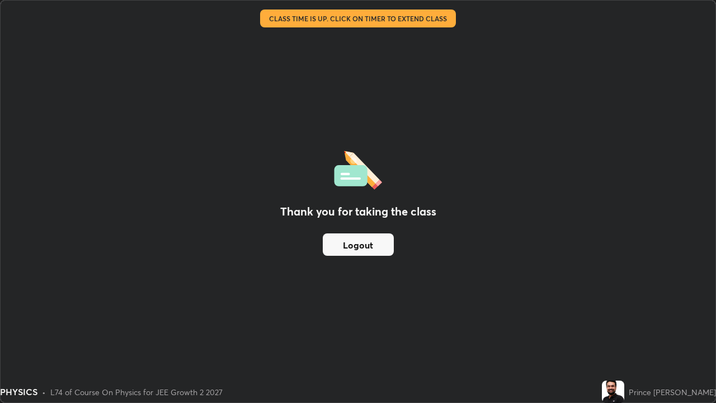
click at [366, 248] on button "Logout" at bounding box center [358, 244] width 71 height 22
